Goal: Task Accomplishment & Management: Complete application form

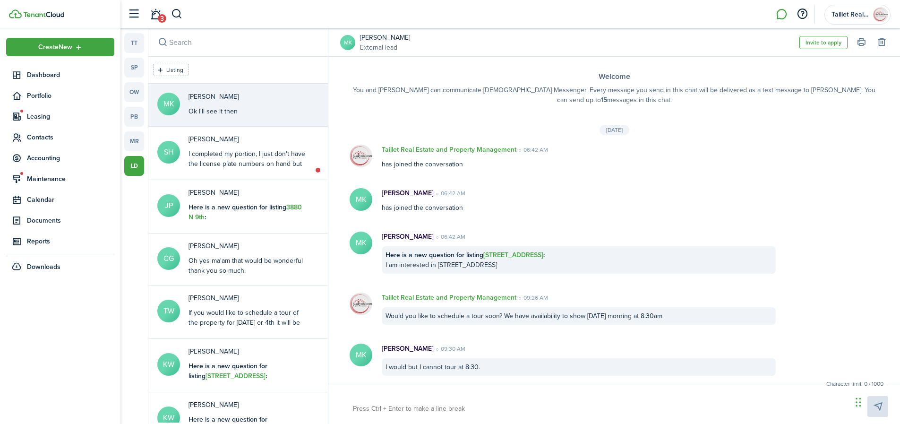
scroll to position [229, 0]
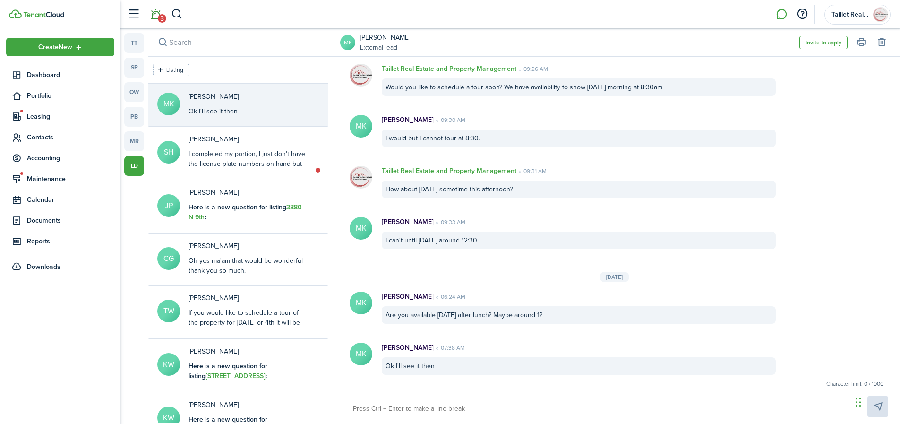
click at [162, 19] on span "3" at bounding box center [162, 18] width 9 height 9
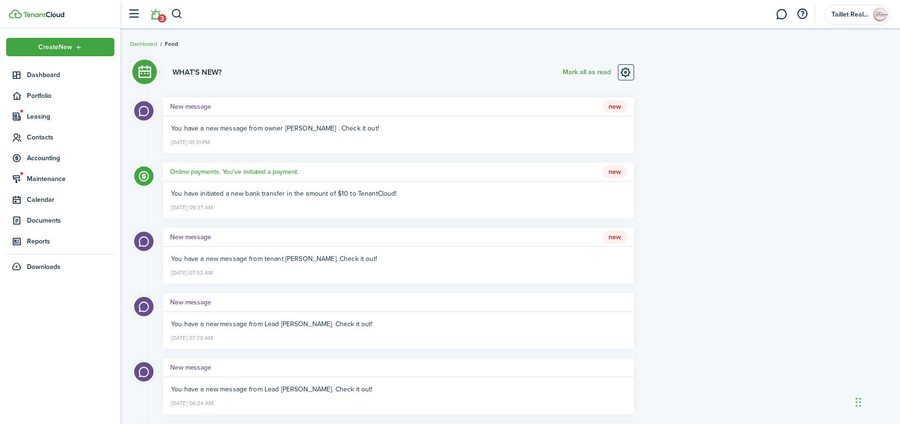
click at [162, 17] on li "3" at bounding box center [156, 14] width 22 height 24
click at [159, 17] on li "3" at bounding box center [156, 14] width 22 height 24
click at [572, 73] on button "Mark all as read" at bounding box center [587, 72] width 48 height 16
click at [48, 224] on span "Documents" at bounding box center [70, 220] width 87 height 10
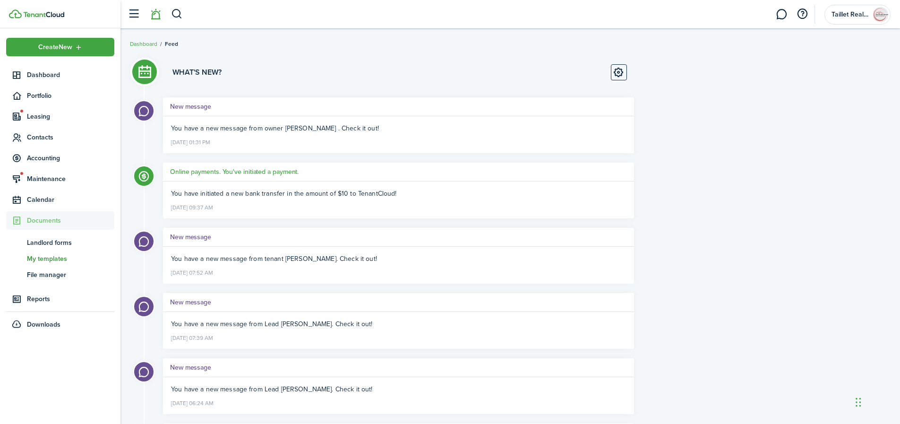
click at [56, 259] on span "My templates" at bounding box center [70, 259] width 87 height 10
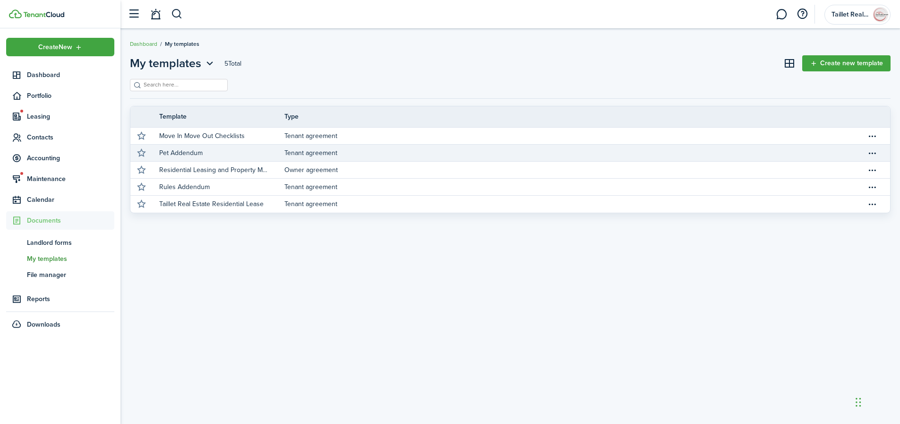
click at [208, 155] on link "Pet Addendum" at bounding box center [221, 153] width 125 height 17
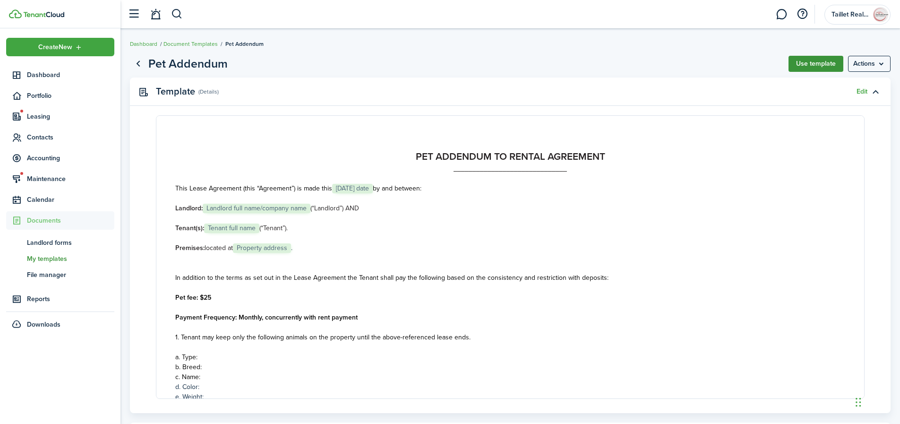
click at [807, 60] on button "Use template" at bounding box center [815, 64] width 55 height 16
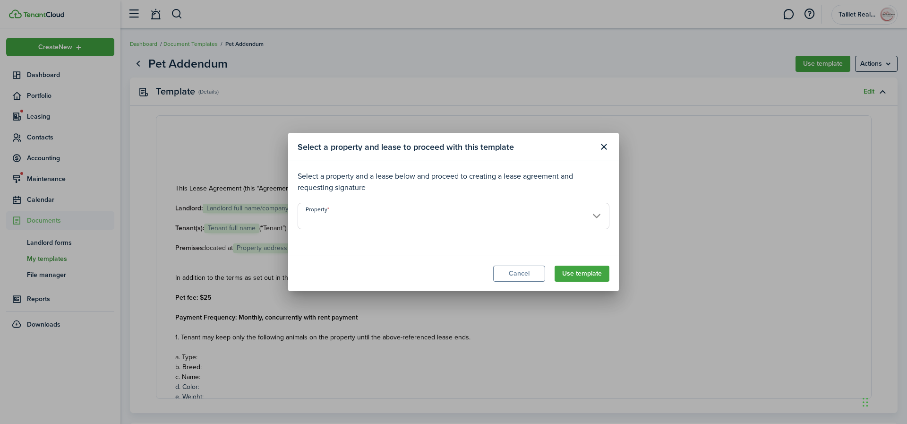
click at [504, 225] on input "Property" at bounding box center [454, 216] width 312 height 26
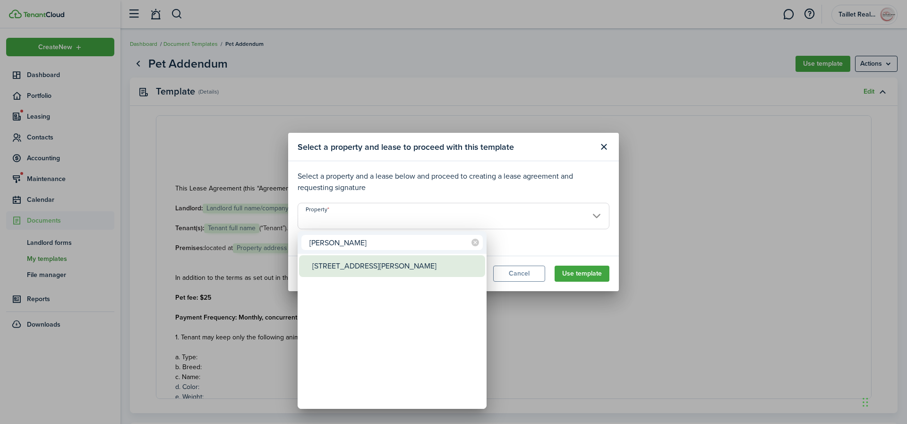
type input "[PERSON_NAME]"
click at [351, 273] on div "[STREET_ADDRESS][PERSON_NAME]" at bounding box center [395, 266] width 167 height 22
type input "[STREET_ADDRESS][PERSON_NAME]"
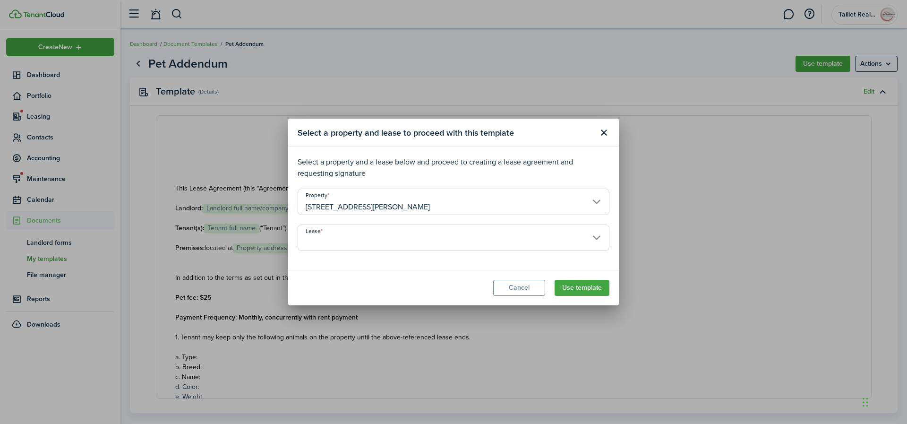
click at [433, 239] on input "Lease" at bounding box center [454, 237] width 312 height 26
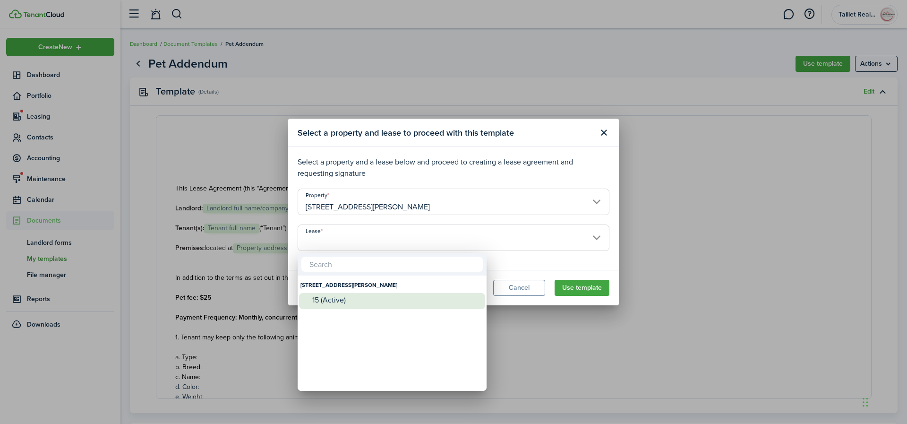
click at [377, 306] on div "15 (Active)" at bounding box center [395, 300] width 167 height 14
type input "[STREET_ADDRESS][PERSON_NAME] Lease #15 (Active)"
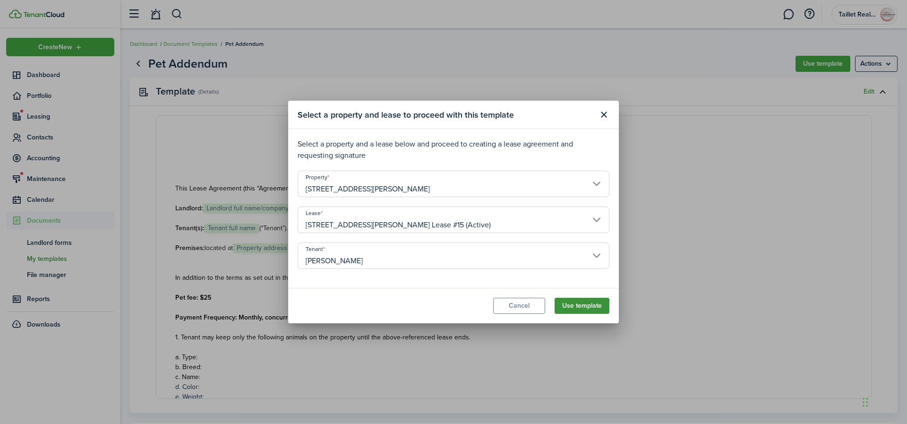
click at [597, 305] on button "Use template" at bounding box center [582, 306] width 55 height 16
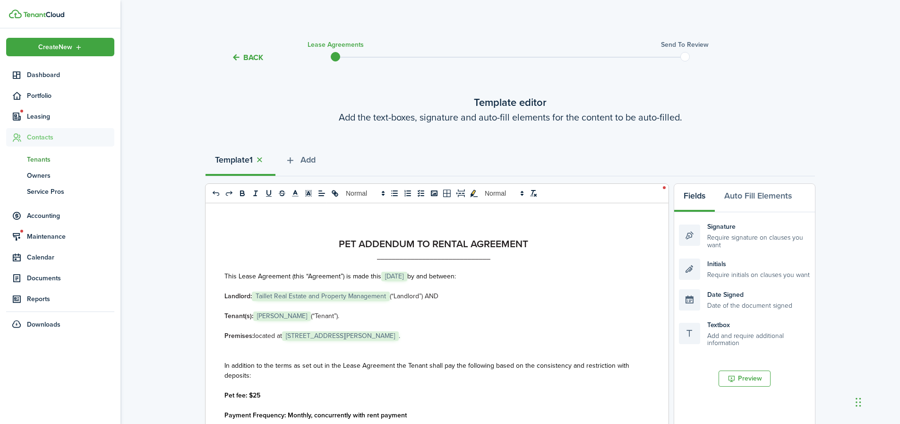
click at [407, 275] on span "[DATE]" at bounding box center [394, 276] width 26 height 9
click at [445, 316] on p "Tenant(s): ﻿ [PERSON_NAME] ﻿ (“Tenant”)." at bounding box center [433, 316] width 418 height 10
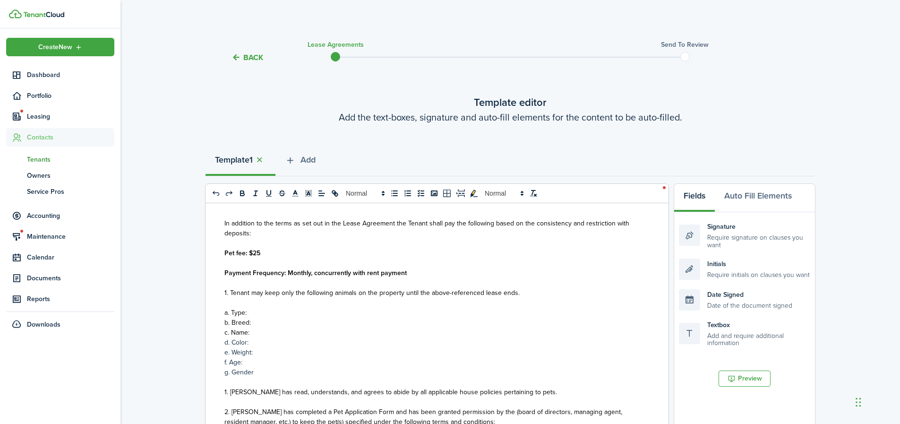
scroll to position [143, 0]
click at [260, 252] on p "Pet fee: $25" at bounding box center [433, 252] width 418 height 10
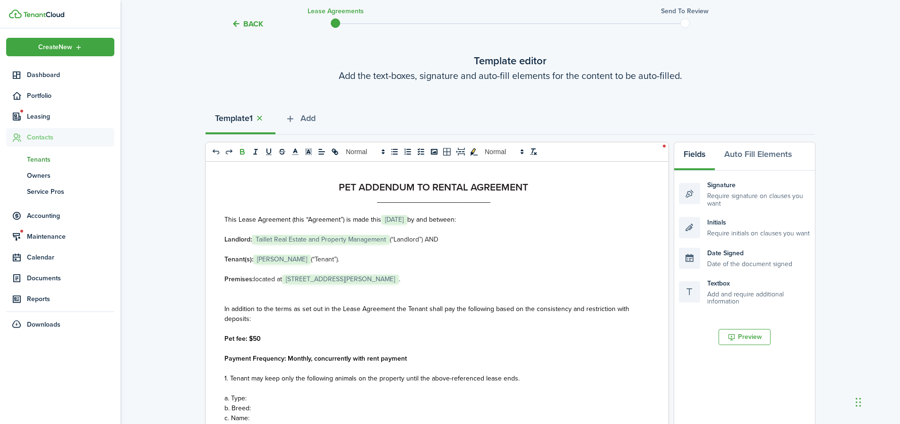
scroll to position [0, 0]
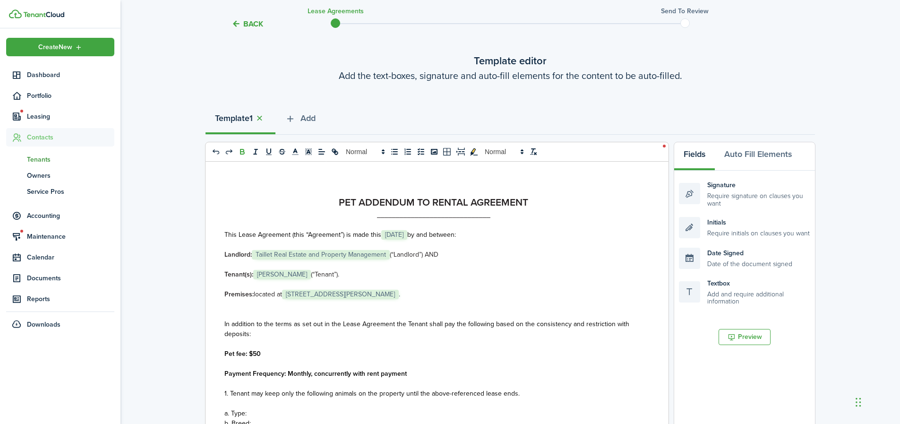
click at [237, 307] on p at bounding box center [433, 304] width 418 height 10
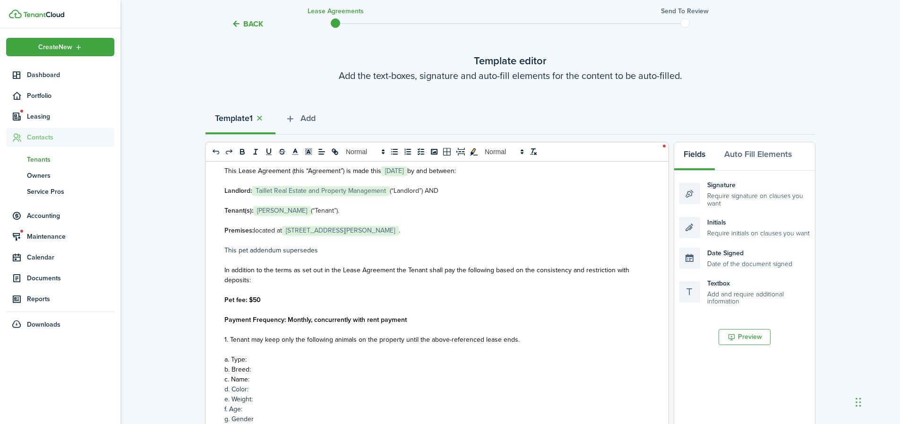
scroll to position [70, 0]
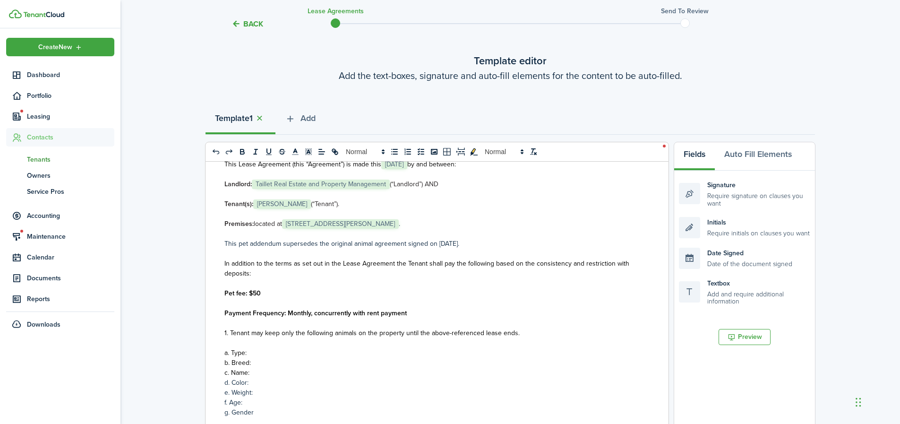
drag, startPoint x: 478, startPoint y: 242, endPoint x: 226, endPoint y: 242, distance: 252.3
click at [226, 242] on p "This pet addendum supersedes the original animal agreement signed on [DATE]." at bounding box center [433, 244] width 418 height 10
click at [242, 152] on icon "bold" at bounding box center [242, 153] width 4 height 2
click at [268, 274] on p "In addition to the terms as set out in the Lease Agreement the Tenant shall pay…" at bounding box center [433, 268] width 418 height 20
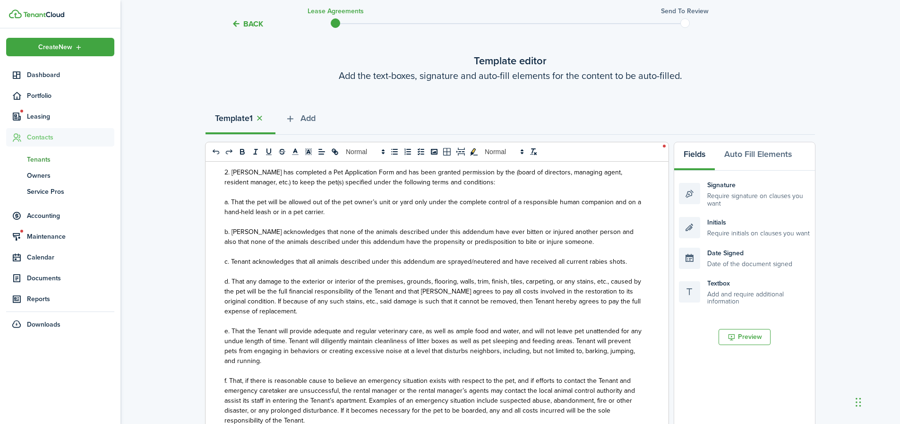
scroll to position [345, 0]
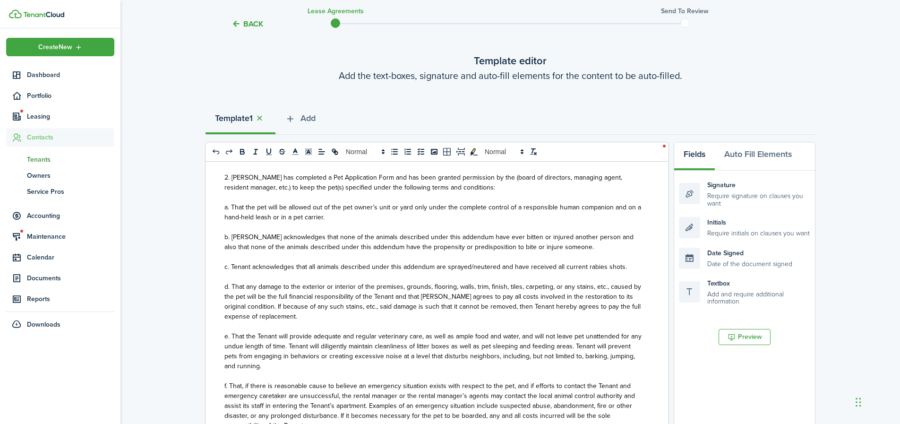
click at [623, 266] on p "c. Tenant acknowledges that all animals described under this addendum are spray…" at bounding box center [433, 267] width 418 height 10
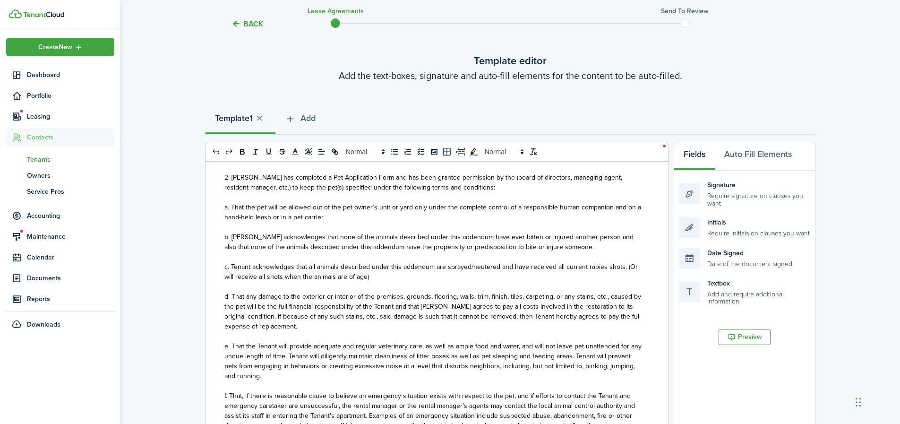
click at [625, 268] on span "c. Tenant acknowledges that all animals described under this addendum are spray…" at bounding box center [430, 272] width 413 height 20
click at [371, 276] on p "c. Tenant acknowledges that all animals described under this addendum are spray…" at bounding box center [433, 272] width 418 height 20
click at [356, 276] on span "c. Tenant acknowledges that all animals described under this addendum are spray…" at bounding box center [429, 272] width 411 height 20
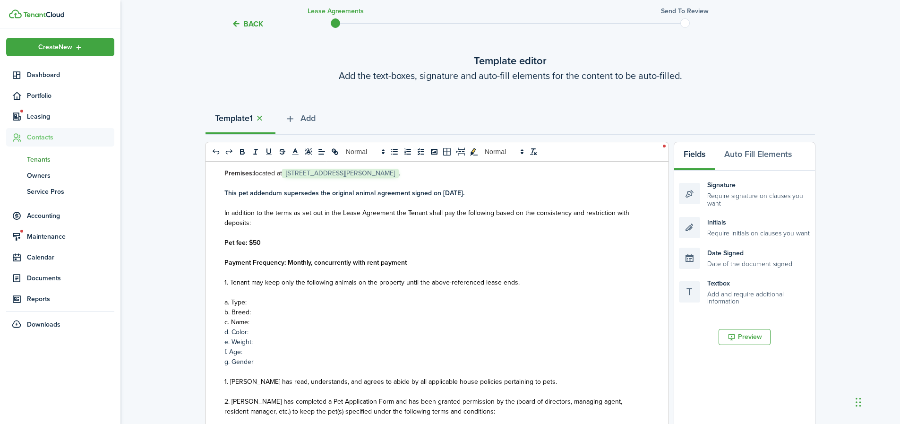
scroll to position [116, 0]
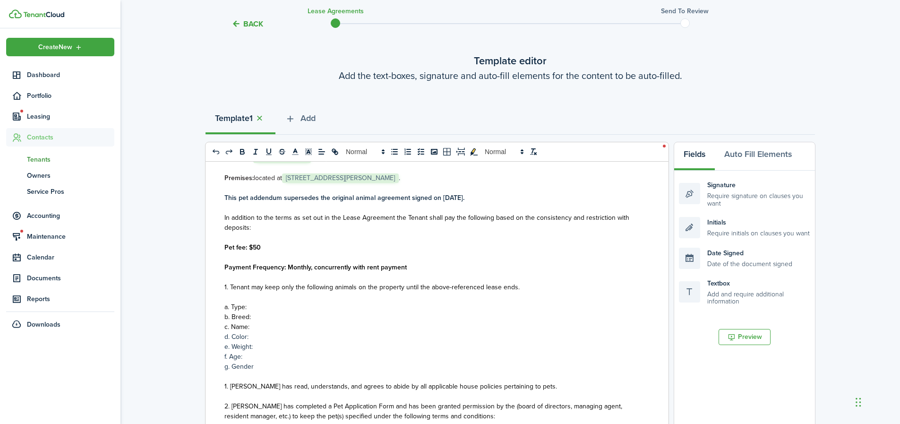
click at [275, 305] on p "a. Type:" at bounding box center [433, 307] width 418 height 10
click at [276, 316] on p "b. Breed:" at bounding box center [433, 317] width 418 height 10
click at [260, 327] on p "c. Name:" at bounding box center [433, 327] width 418 height 10
click at [258, 337] on p "d. Color:" at bounding box center [433, 337] width 418 height 10
click at [261, 348] on p "e. Weight:" at bounding box center [433, 347] width 418 height 10
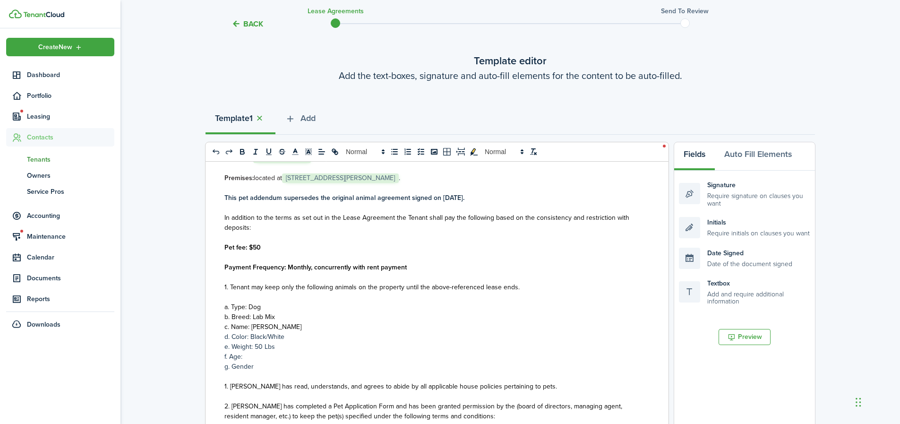
click at [259, 356] on p "f. Age:" at bounding box center [433, 356] width 418 height 10
click at [262, 365] on p "g. Gender" at bounding box center [433, 366] width 418 height 10
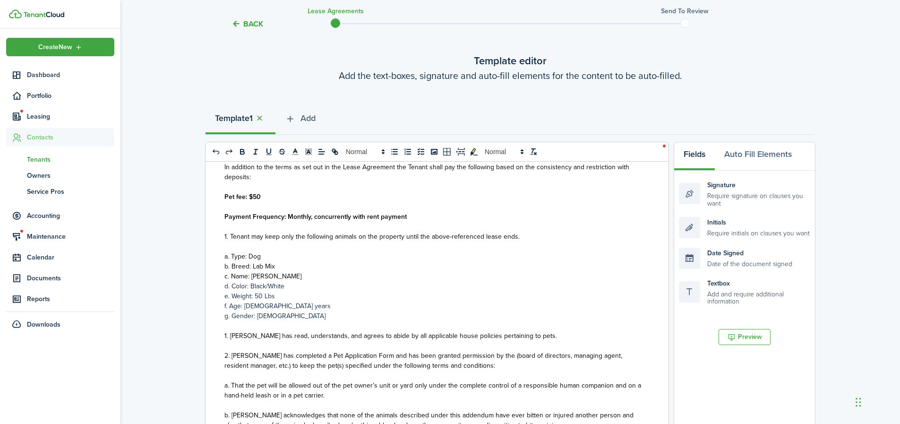
scroll to position [162, 0]
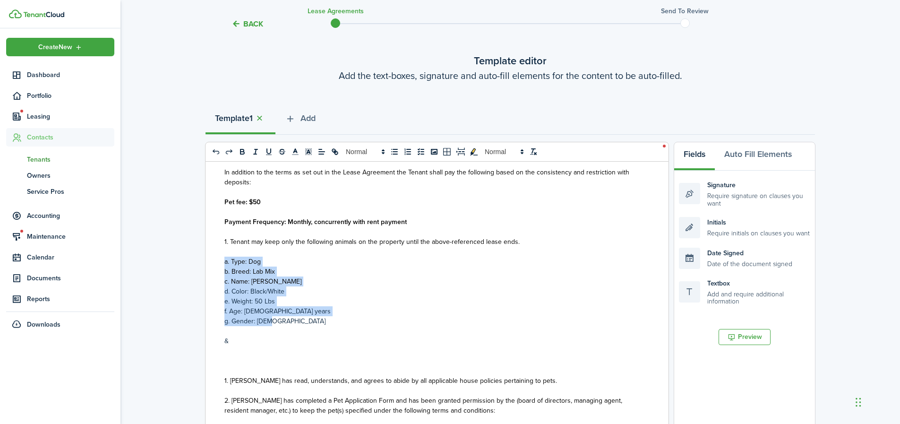
drag, startPoint x: 273, startPoint y: 322, endPoint x: 221, endPoint y: 264, distance: 78.0
click at [221, 264] on div "PET ADDENDUM TO RENTAL AGREEMENT ______________________________ This Lease Agre…" at bounding box center [433, 347] width 456 height 371
copy div "a. Type: Dog b. Breed: Lab Mix c. Name: [PERSON_NAME] Color: Black/White e. Wei…"
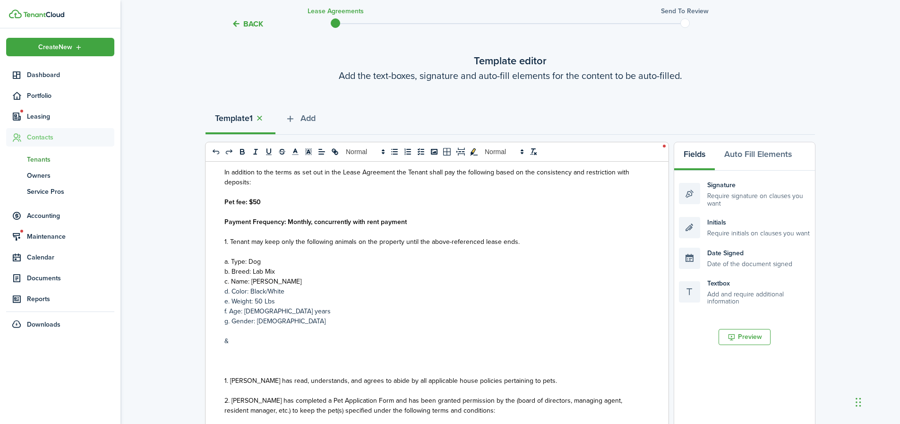
click at [230, 360] on p at bounding box center [433, 361] width 418 height 10
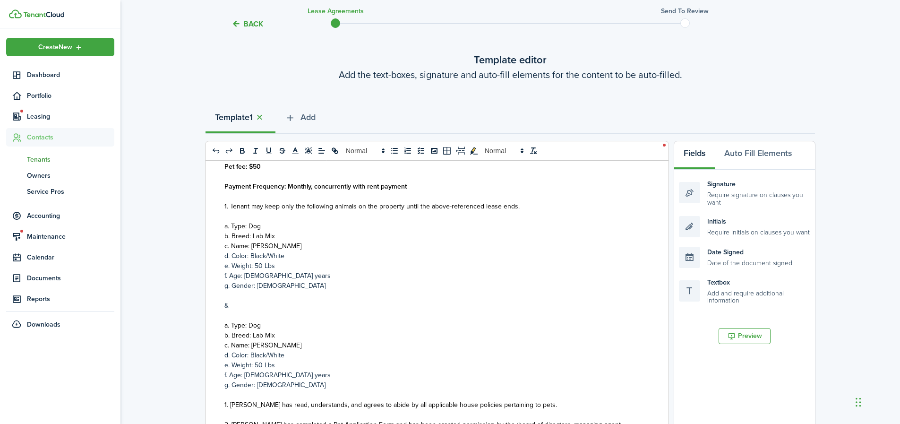
scroll to position [209, 0]
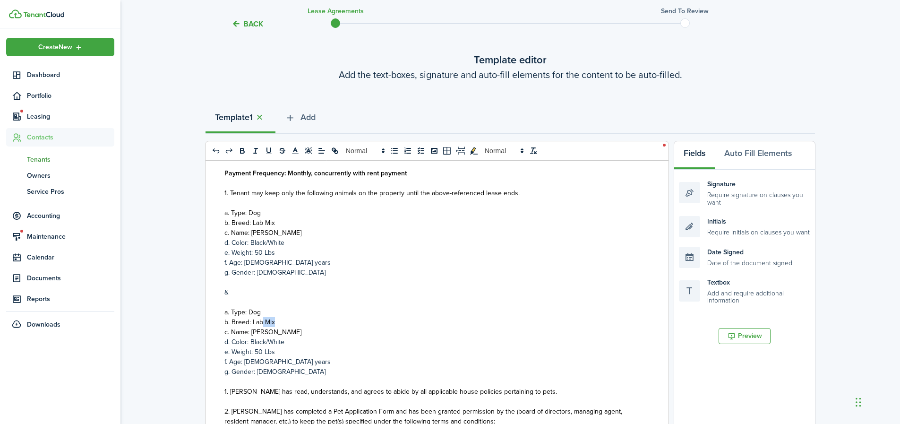
drag, startPoint x: 275, startPoint y: 321, endPoint x: 263, endPoint y: 322, distance: 12.4
click at [263, 322] on p "b. Breed: Lab Mix" at bounding box center [433, 322] width 418 height 10
drag, startPoint x: 273, startPoint y: 332, endPoint x: 252, endPoint y: 330, distance: 21.4
click at [252, 330] on p "c. Name: [PERSON_NAME]" at bounding box center [433, 332] width 418 height 10
click at [272, 373] on p "g. Gender: [DEMOGRAPHIC_DATA]" at bounding box center [433, 372] width 418 height 10
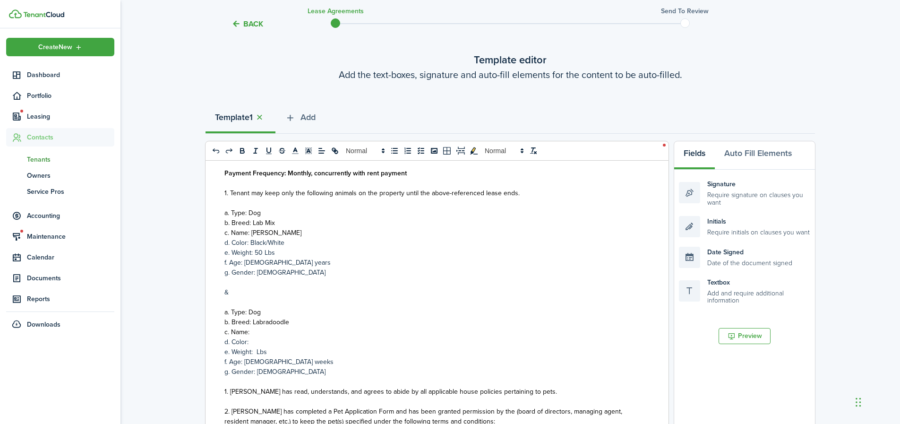
click at [258, 344] on p "d. Color:" at bounding box center [433, 342] width 418 height 10
click at [264, 331] on p "c. Name:" at bounding box center [433, 332] width 418 height 10
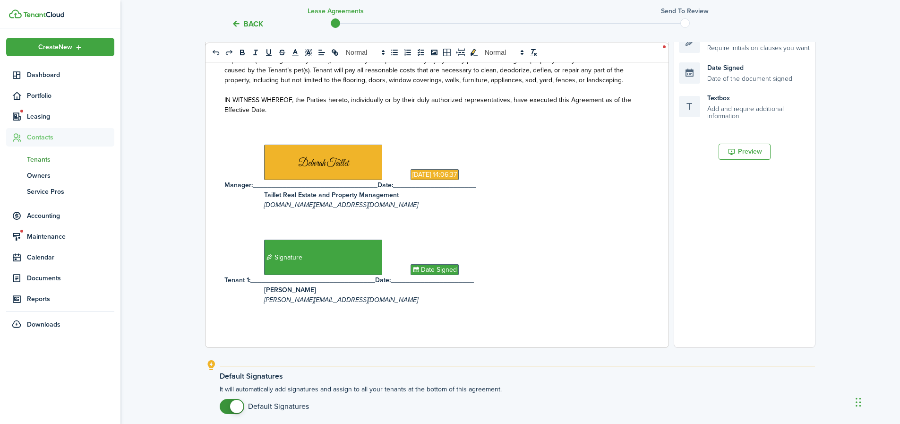
scroll to position [302, 0]
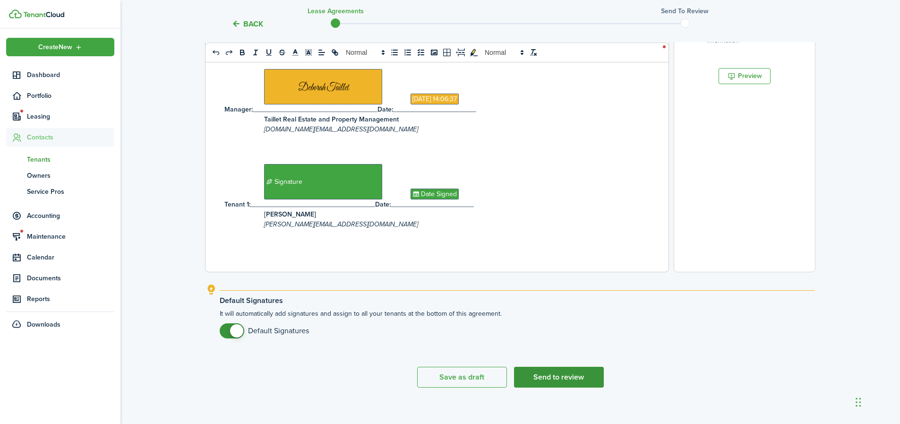
click at [548, 375] on button "Send to review" at bounding box center [559, 377] width 90 height 21
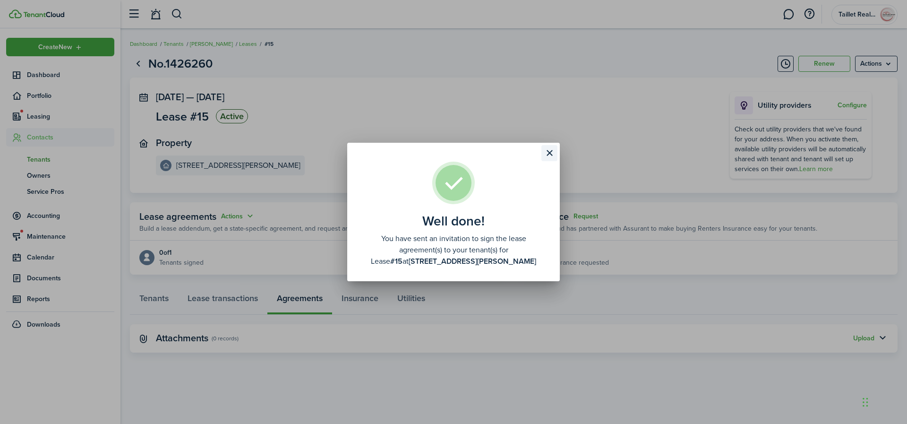
click at [548, 154] on button "Close modal" at bounding box center [549, 153] width 16 height 16
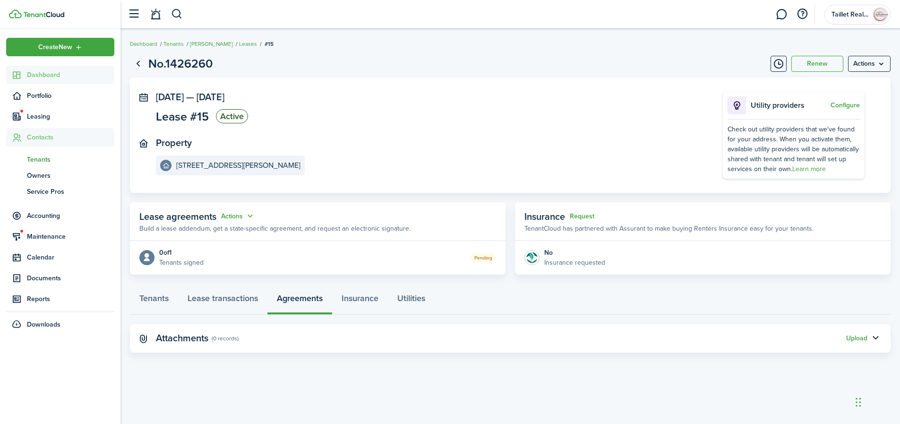
click at [52, 76] on span "Dashboard" at bounding box center [70, 75] width 87 height 10
